Goal: Task Accomplishment & Management: Use online tool/utility

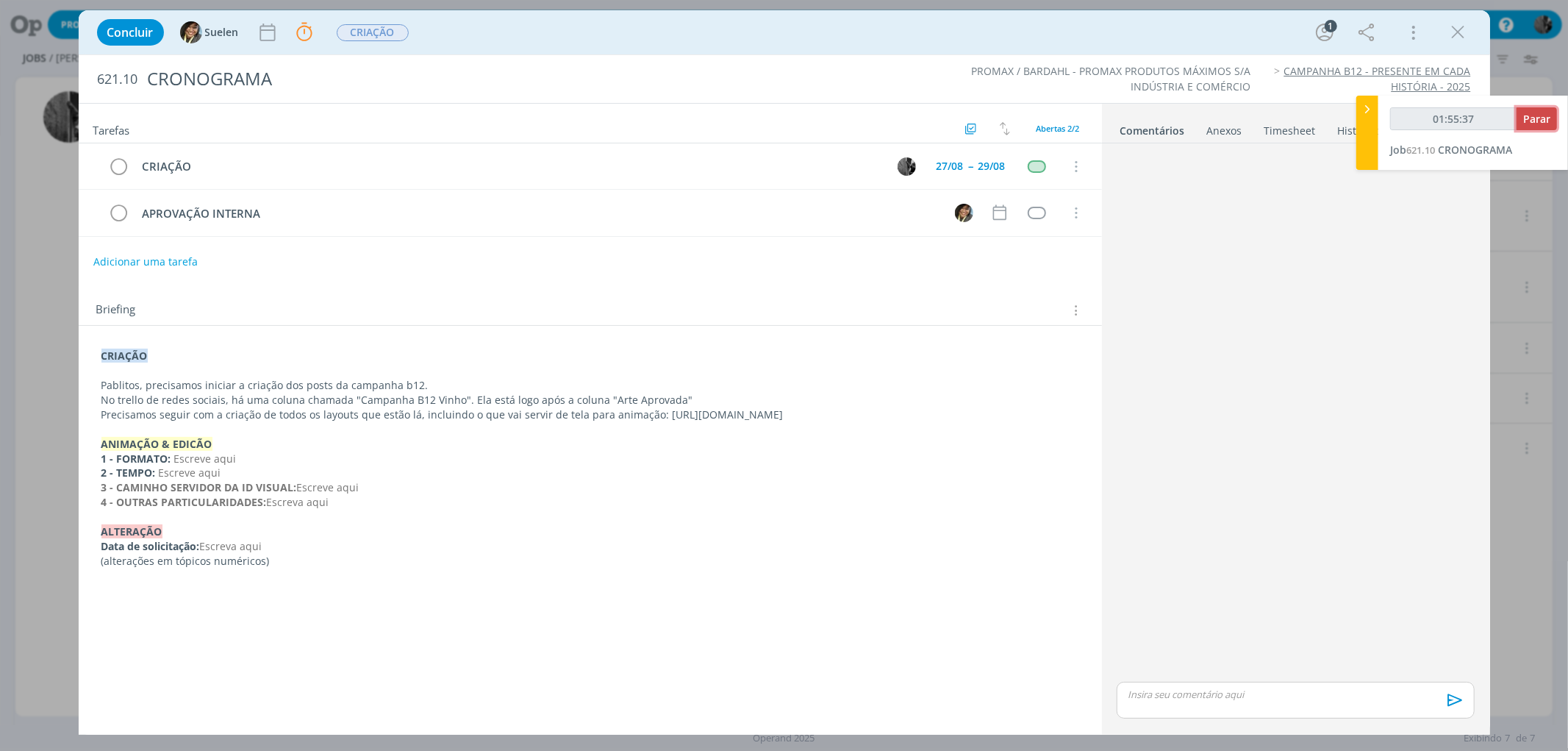
click at [1520, 114] on button "Parar" at bounding box center [1536, 118] width 41 height 23
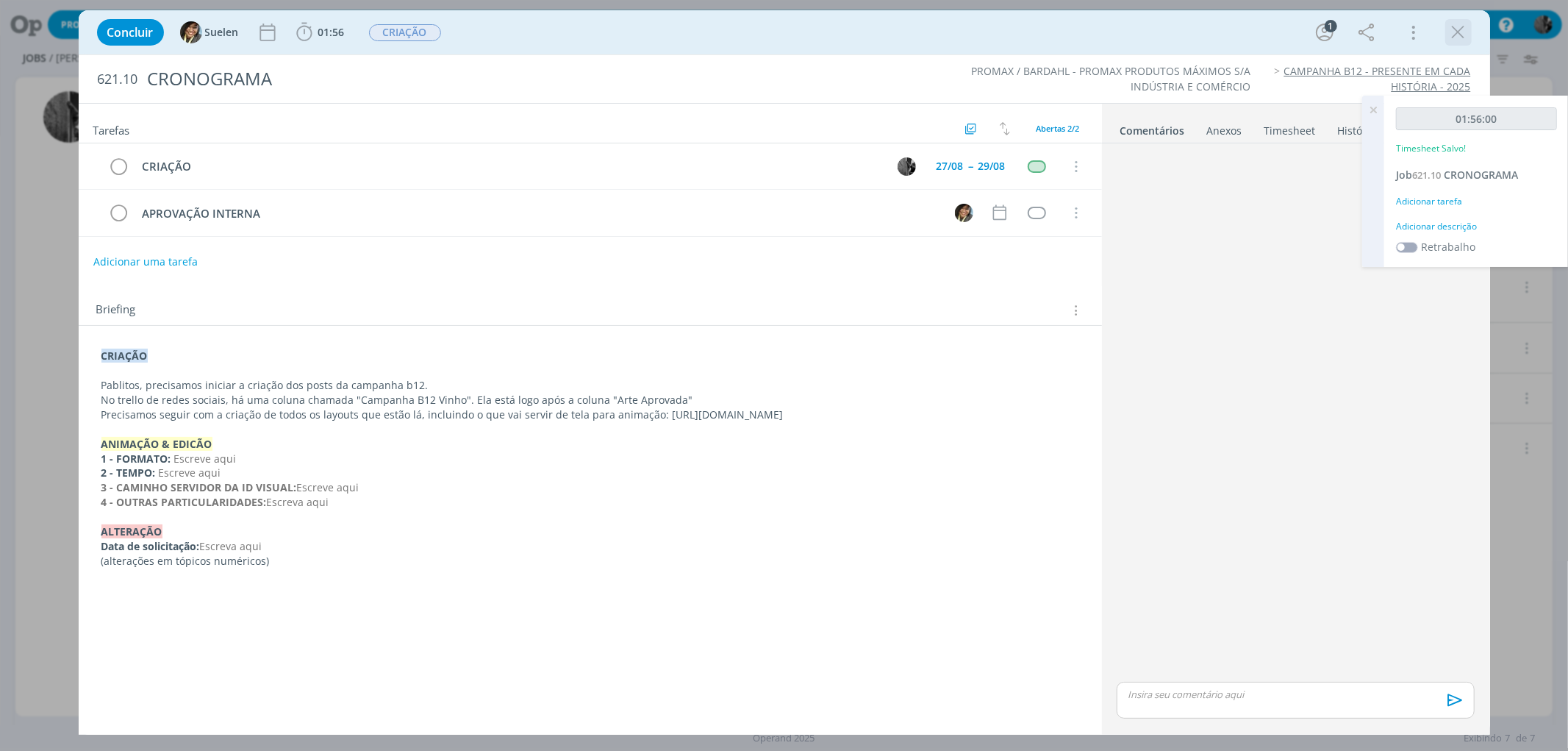
click at [1453, 35] on icon "dialog" at bounding box center [1458, 33] width 22 height 22
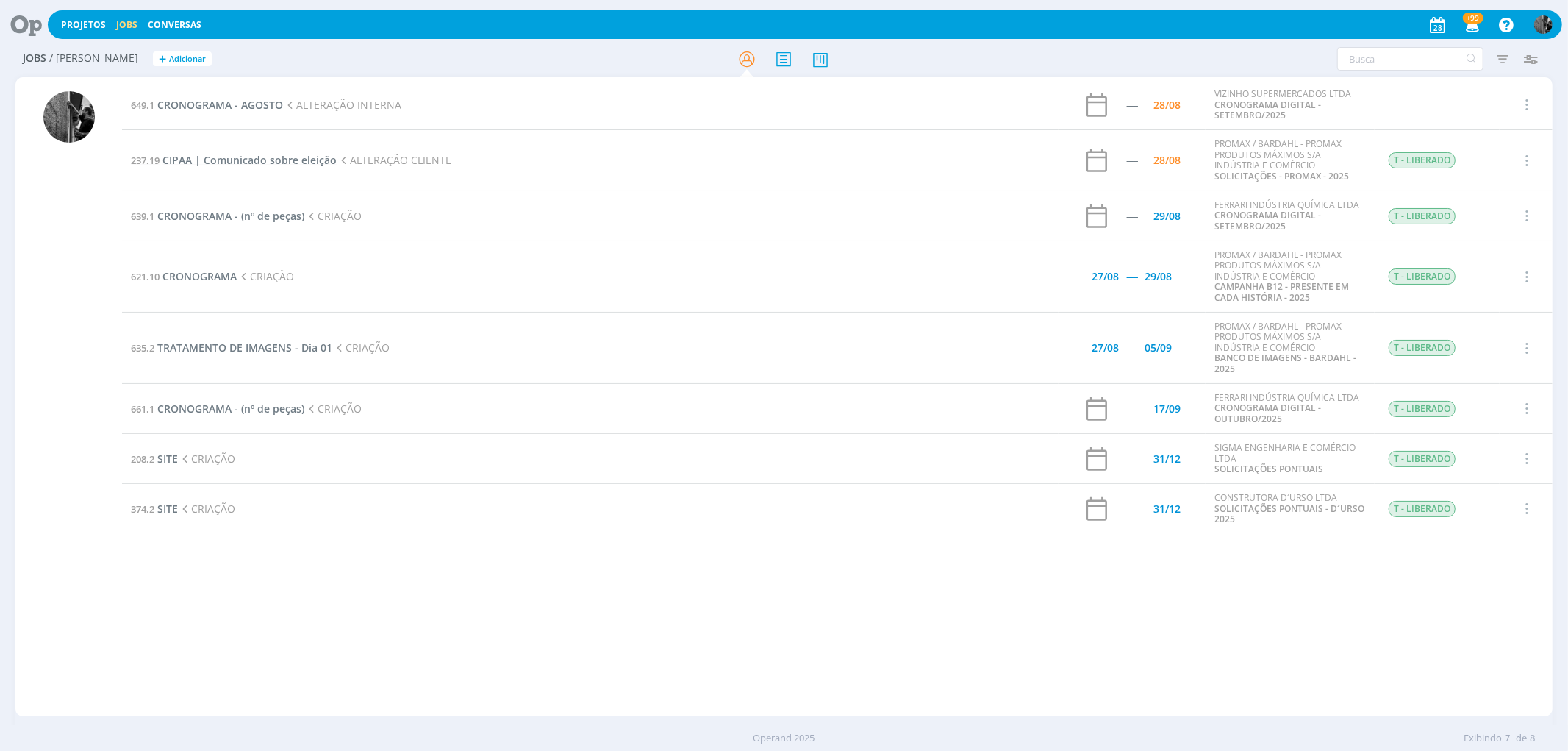
click at [201, 160] on span "CIPAA | Comunicado sobre eleição" at bounding box center [249, 159] width 174 height 14
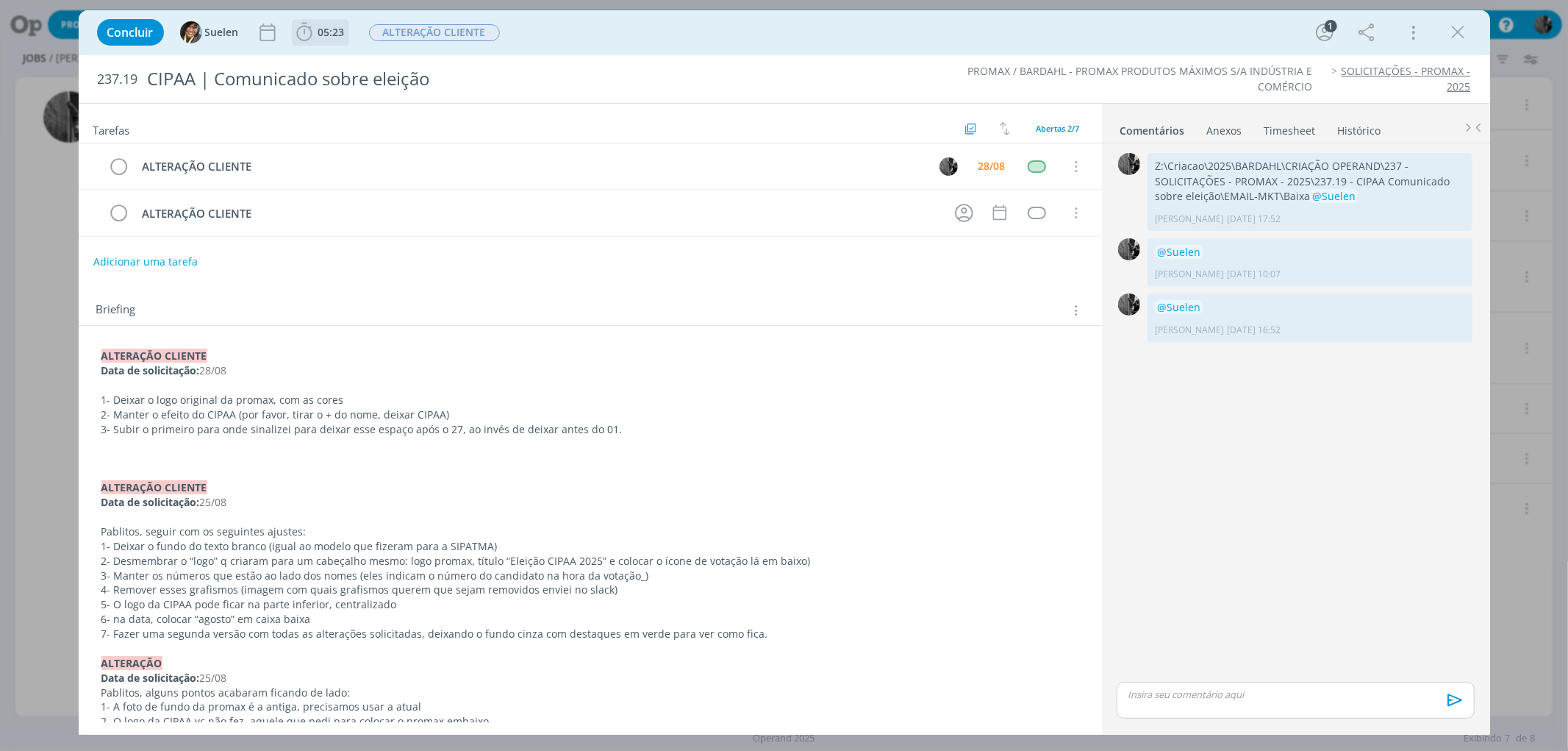
click at [322, 23] on span "05:23" at bounding box center [321, 33] width 54 height 22
click at [347, 61] on span "Iniciar" at bounding box center [353, 64] width 31 height 10
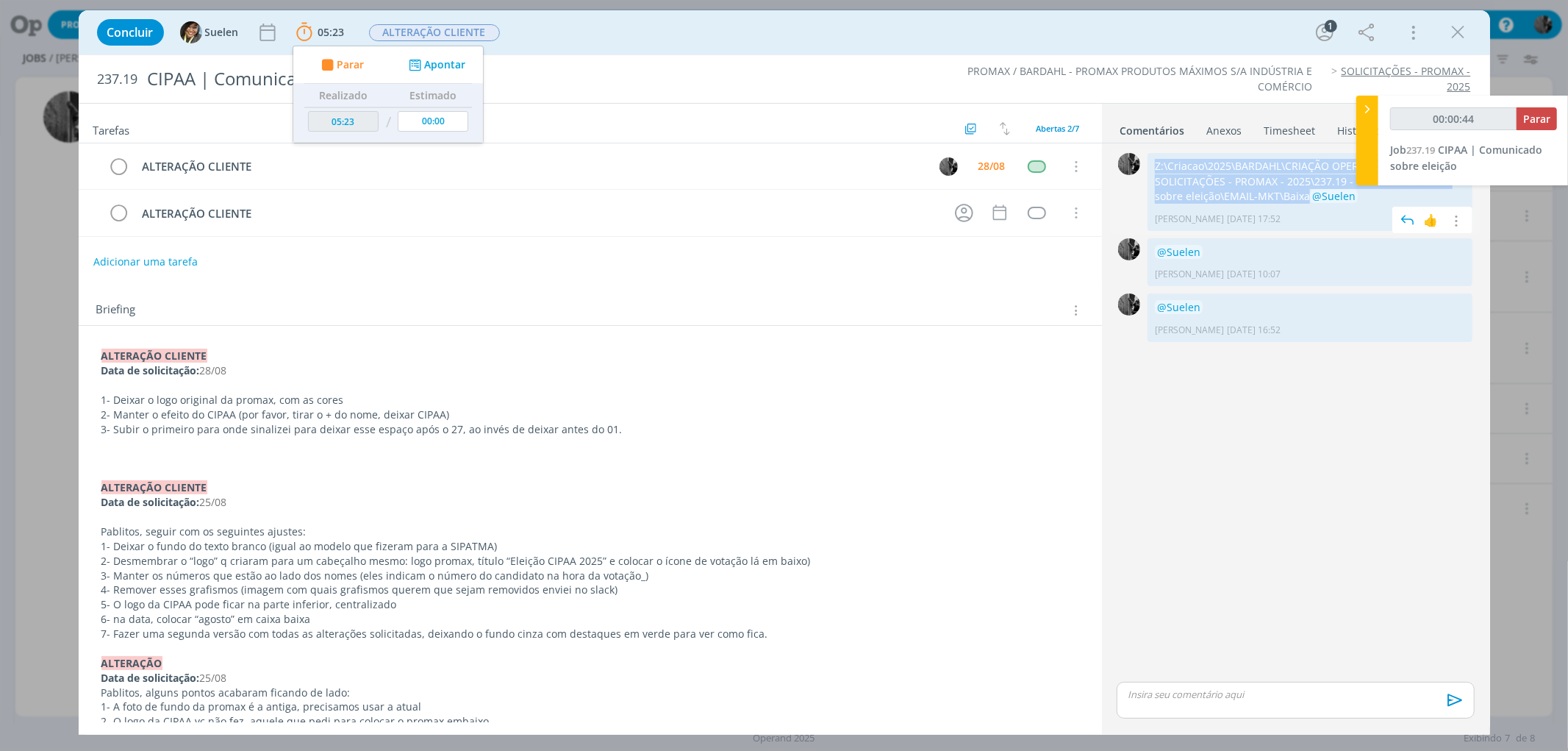
drag, startPoint x: 1275, startPoint y: 195, endPoint x: 1151, endPoint y: 169, distance: 126.7
click at [1151, 169] on div "Z:\Criacao\2025\BARDAHL\CRIAÇÃO OPERAND\237 - SOLICITAÇÕES - PROMAX - 2025\237.…" at bounding box center [1310, 192] width 325 height 78
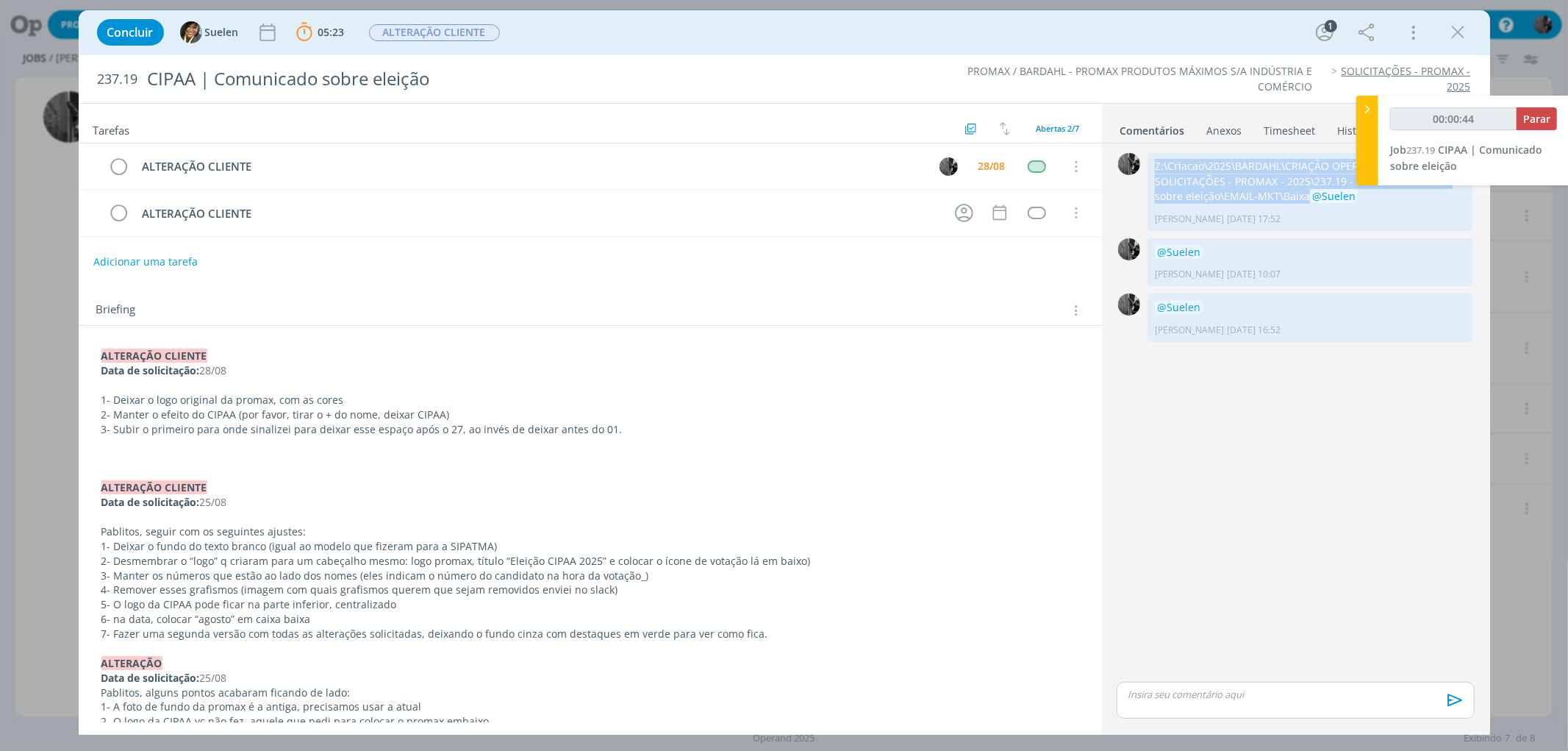
copy p "Z:\Criacao\2025\BARDAHL\CRIAÇÃO OPERAND\237 - SOLICITAÇÕES - PROMAX - 2025\237.…"
type input "00:01:06"
click at [1371, 104] on icon at bounding box center [1367, 108] width 14 height 15
